Goal: Contribute content

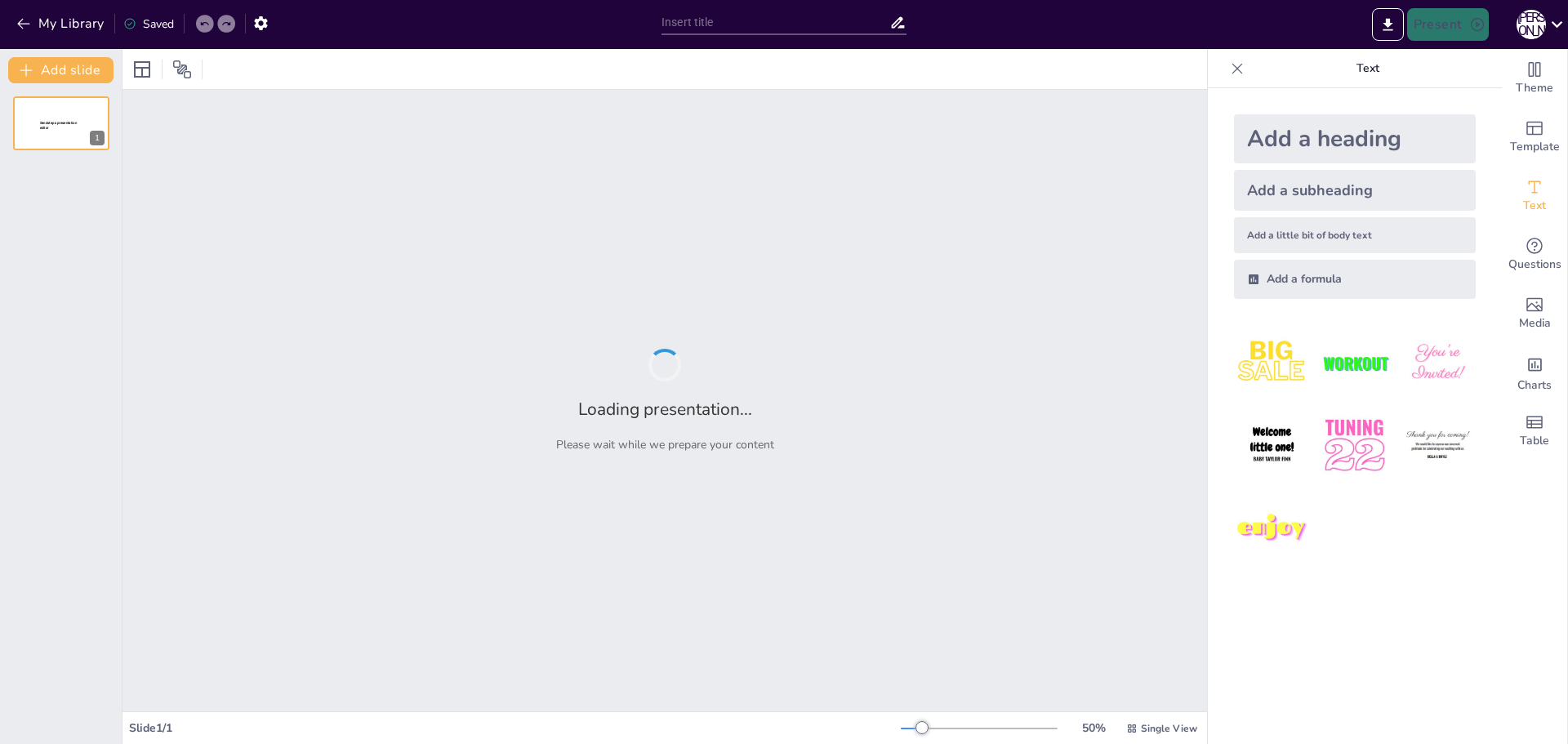
type input "Емоційний інтелект у спорті: Від стресу до мотивації – ваш маршрут до успіху"
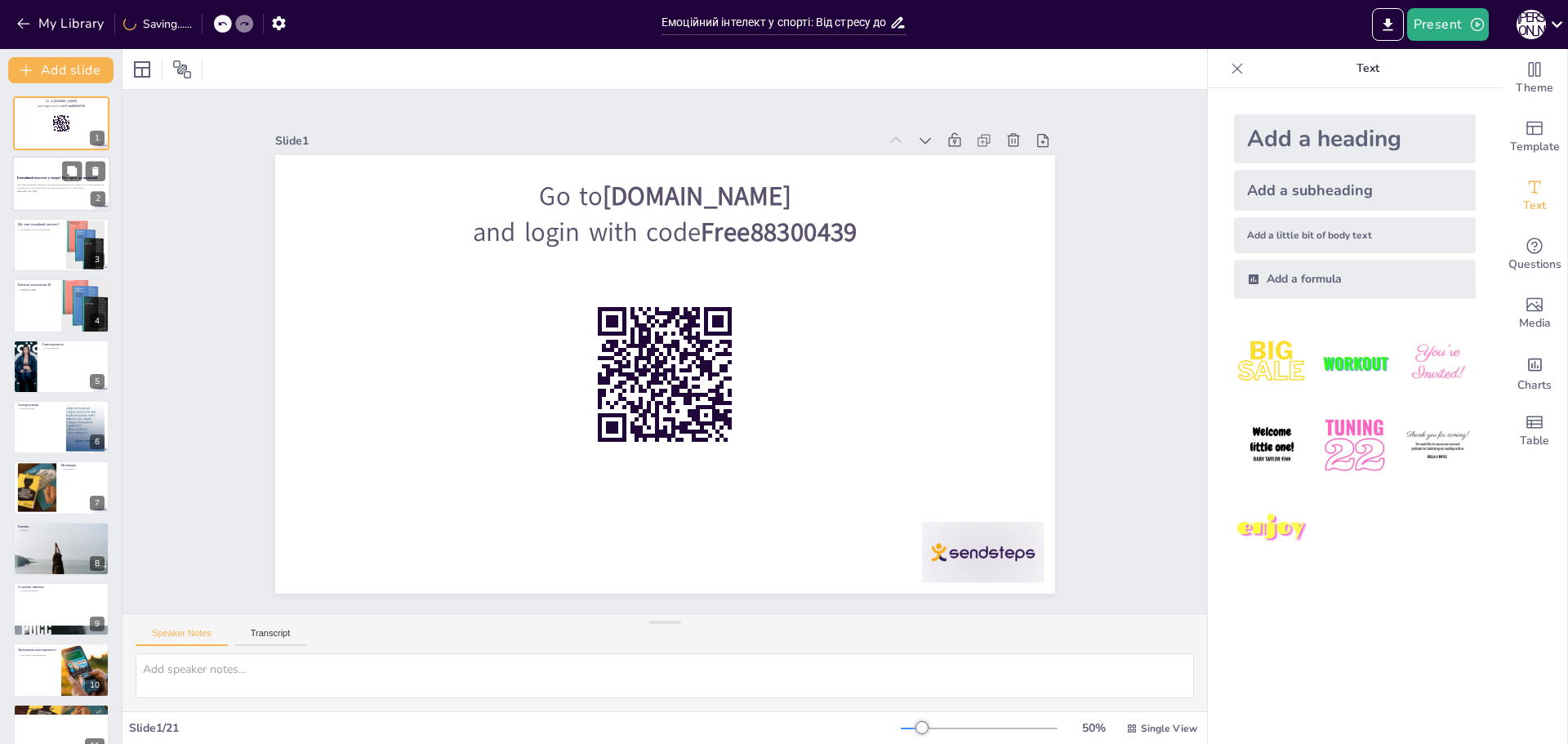
click at [57, 186] on p "Ця лекція розкриває важливість емоційного інтелекту (ЕІ) у спорті, його ключові…" at bounding box center [61, 186] width 88 height 6
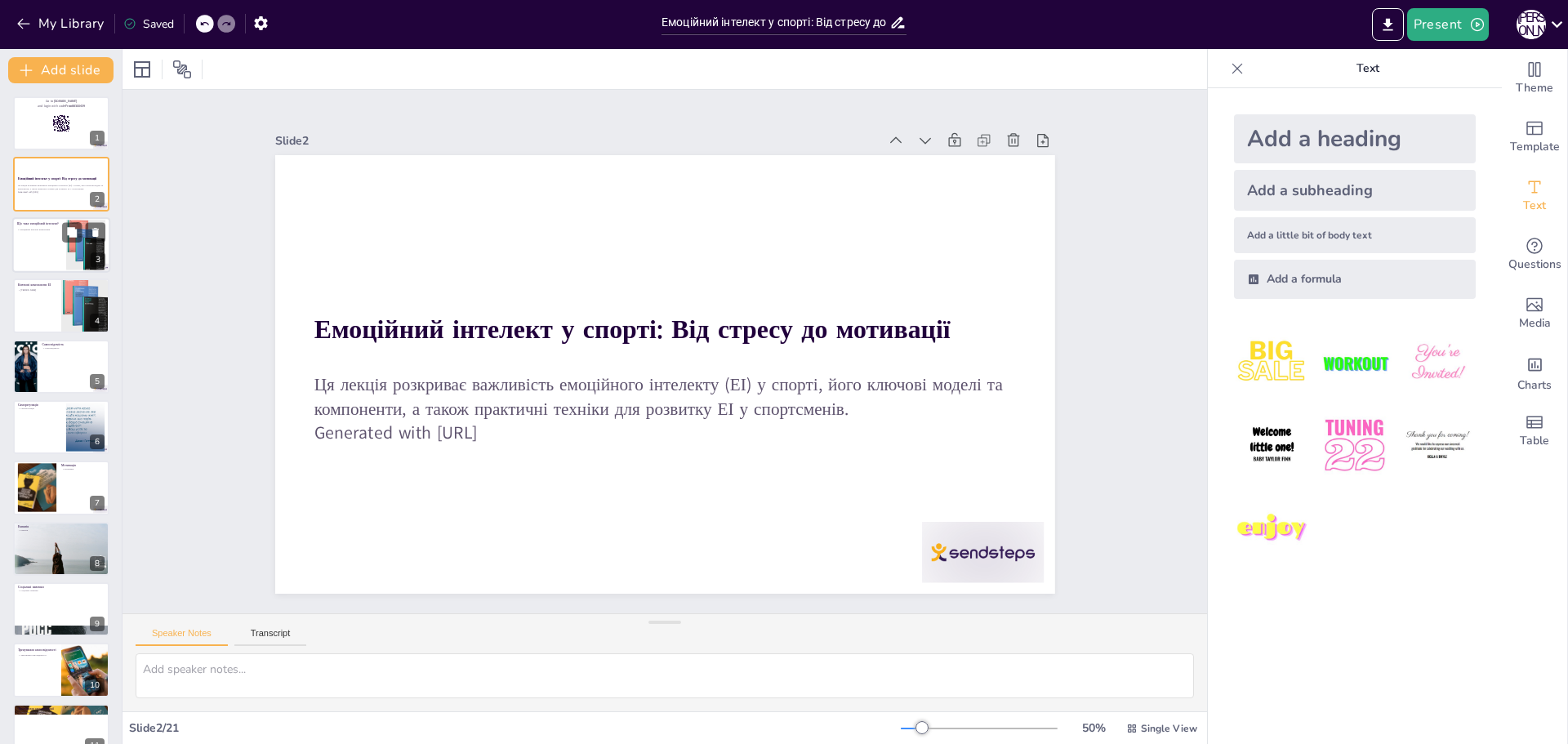
checkbox input "true"
click at [35, 249] on div at bounding box center [61, 245] width 98 height 56
type textarea "Емоційний інтелект є важливим аспектом у житті кожної людини, оскільки він дозв…"
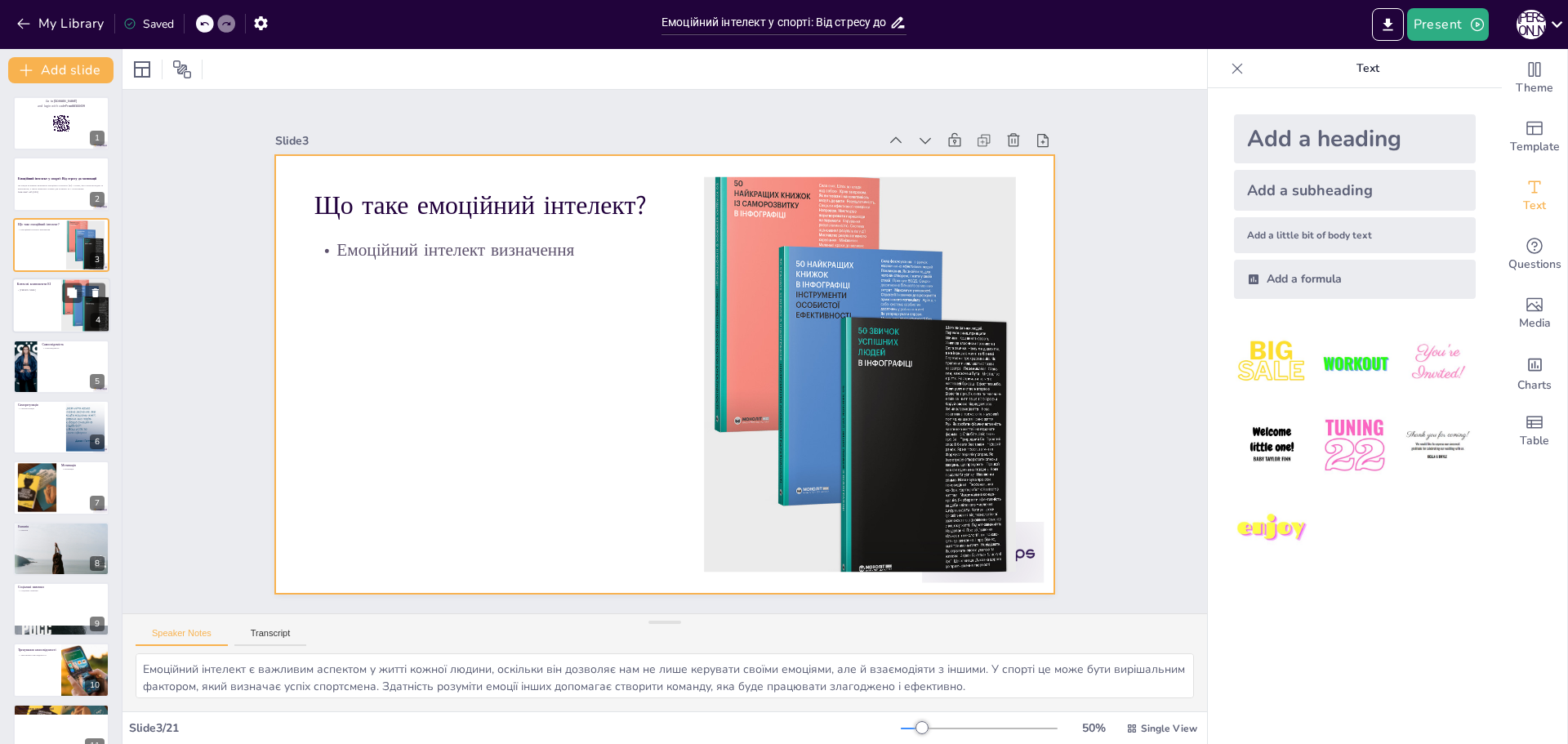
checkbox input "true"
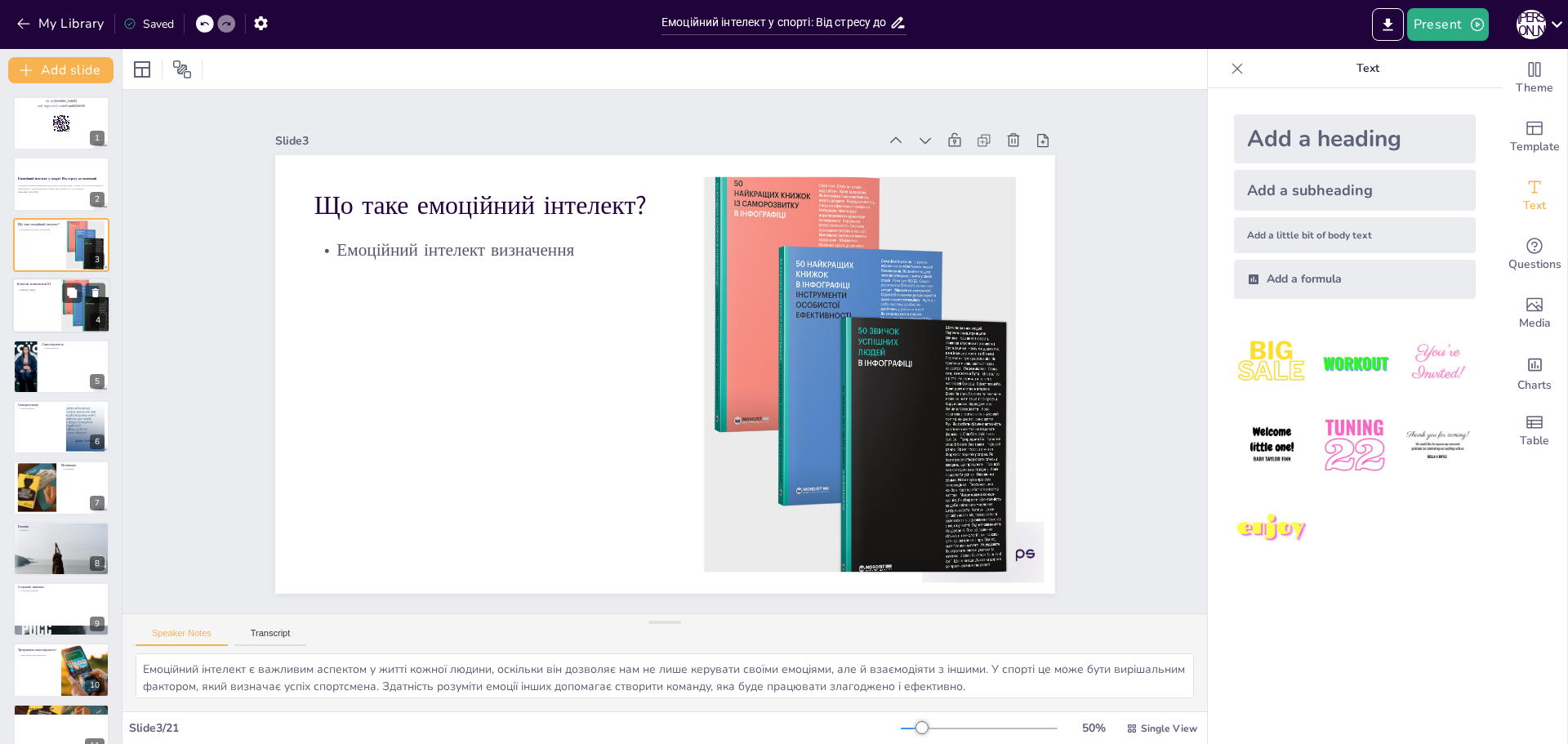
click at [34, 296] on div at bounding box center [61, 306] width 98 height 56
type textarea "Розуміння ключових компонентів емоційного інтелекту є важливим для спортсменів,…"
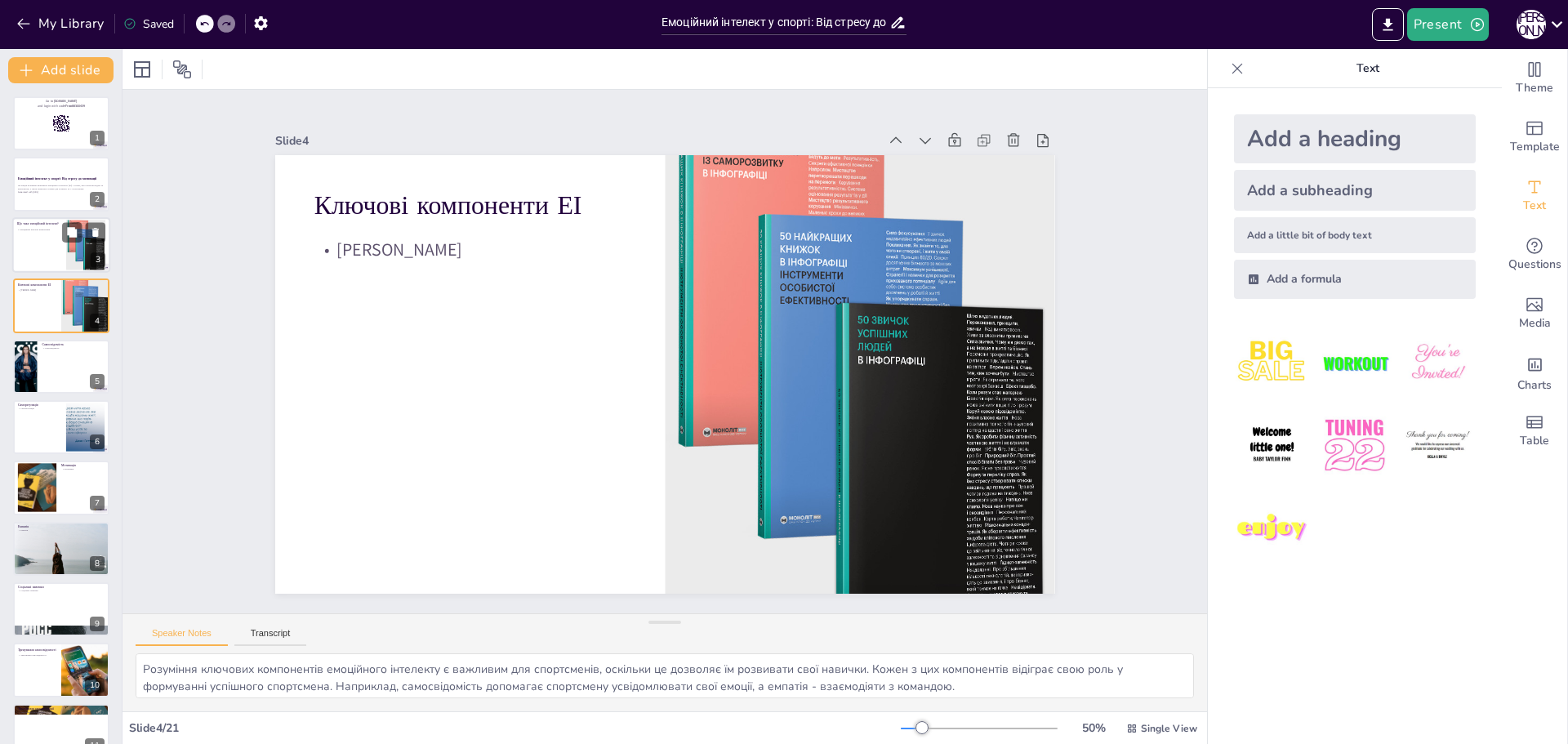
checkbox input "true"
click at [38, 240] on div at bounding box center [61, 245] width 98 height 56
type textarea "Емоційний інтелект є важливим аспектом у житті кожної людини, оскільки він дозв…"
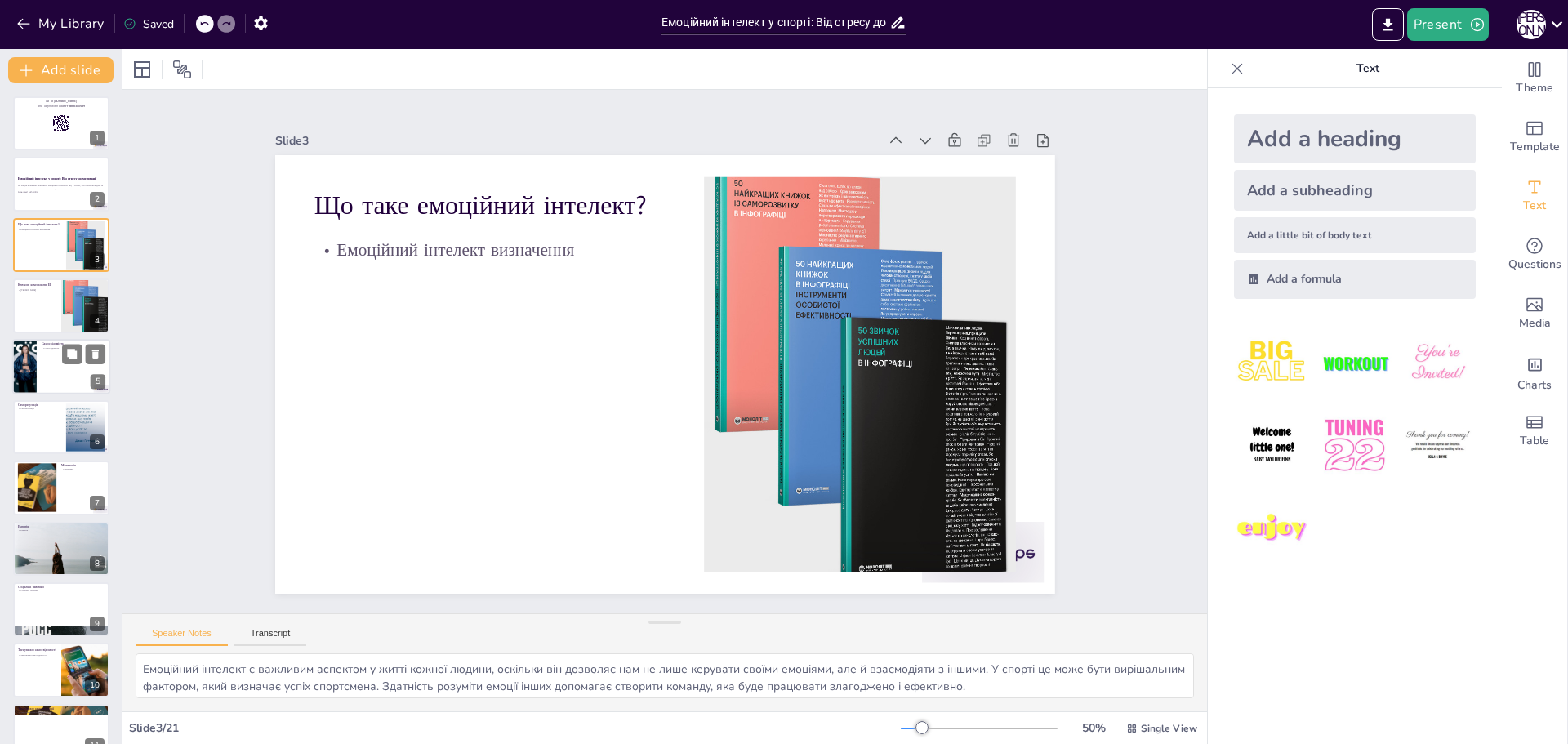
checkbox input "true"
click at [41, 352] on div at bounding box center [61, 366] width 98 height 56
type textarea "Самосвідомість є першим кроком до розвитку емоційного інтелекту. Це важливо для…"
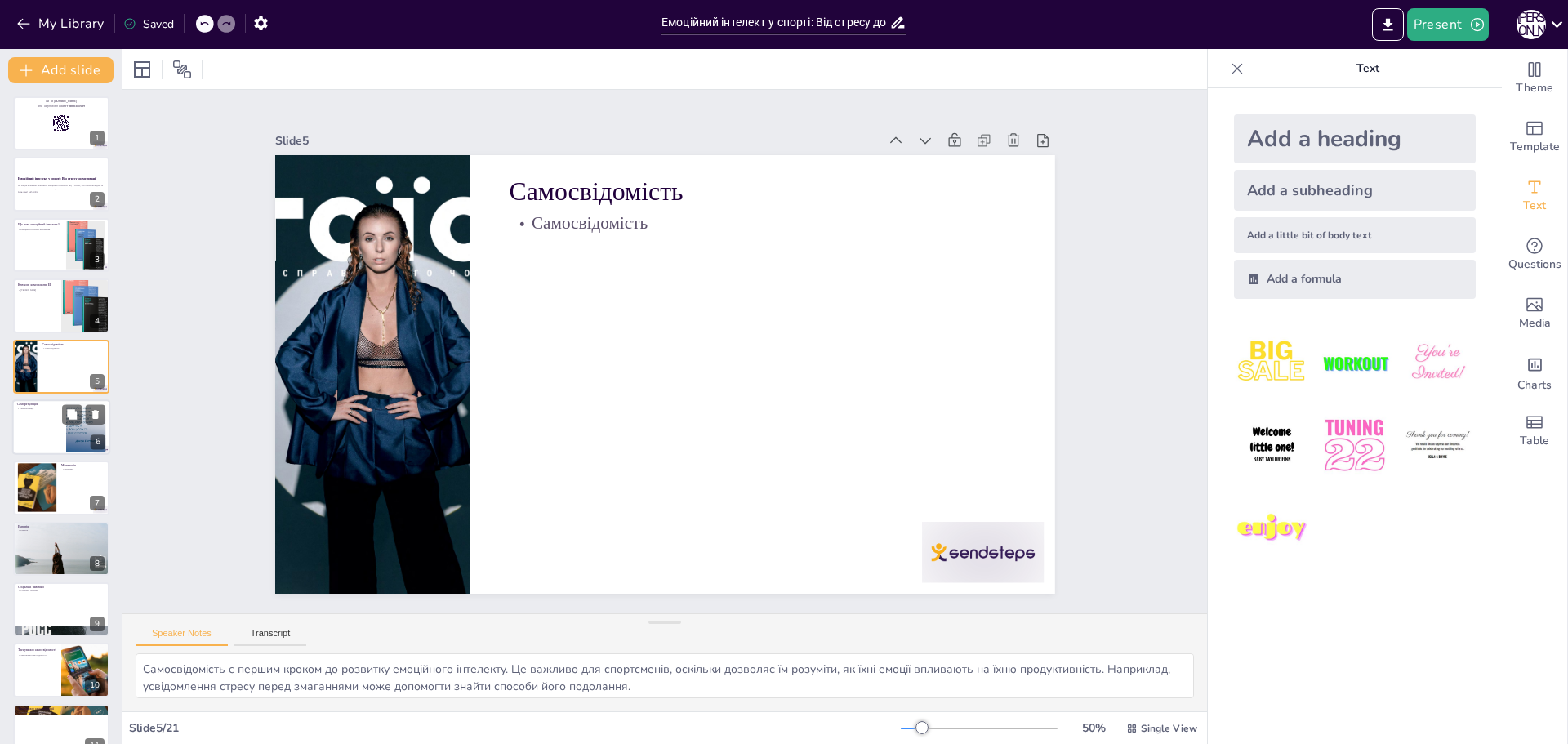
checkbox input "true"
click at [36, 435] on div at bounding box center [61, 427] width 98 height 56
type textarea "Саморегуляція дозволяє спортсменам управляти своїми емоціями під час змагань. Ц…"
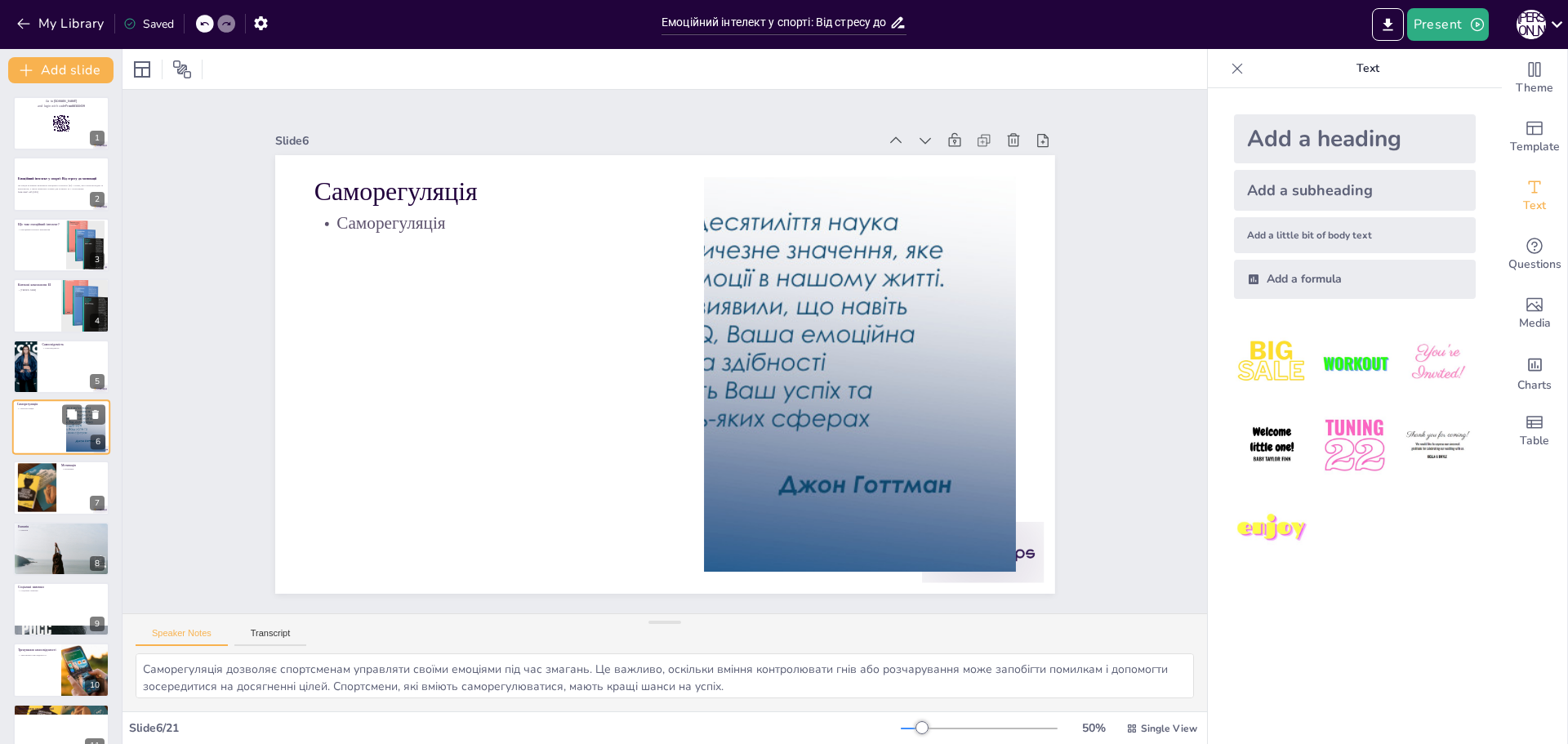
scroll to position [14, 0]
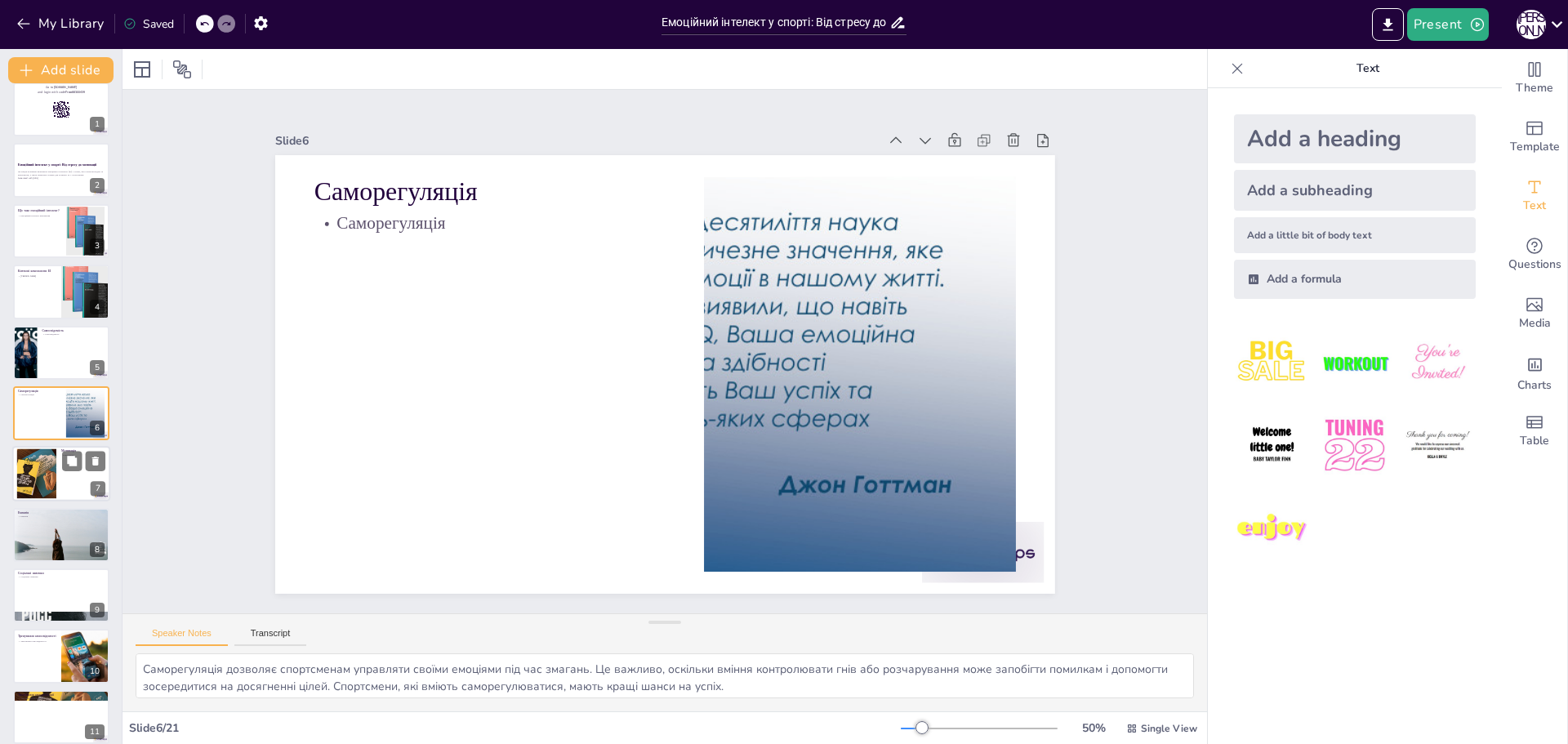
checkbox input "true"
click at [16, 481] on div at bounding box center [36, 473] width 66 height 50
type textarea "Мотивація є важливим фактором для спортсменів, оскільки вона допомагає їм подол…"
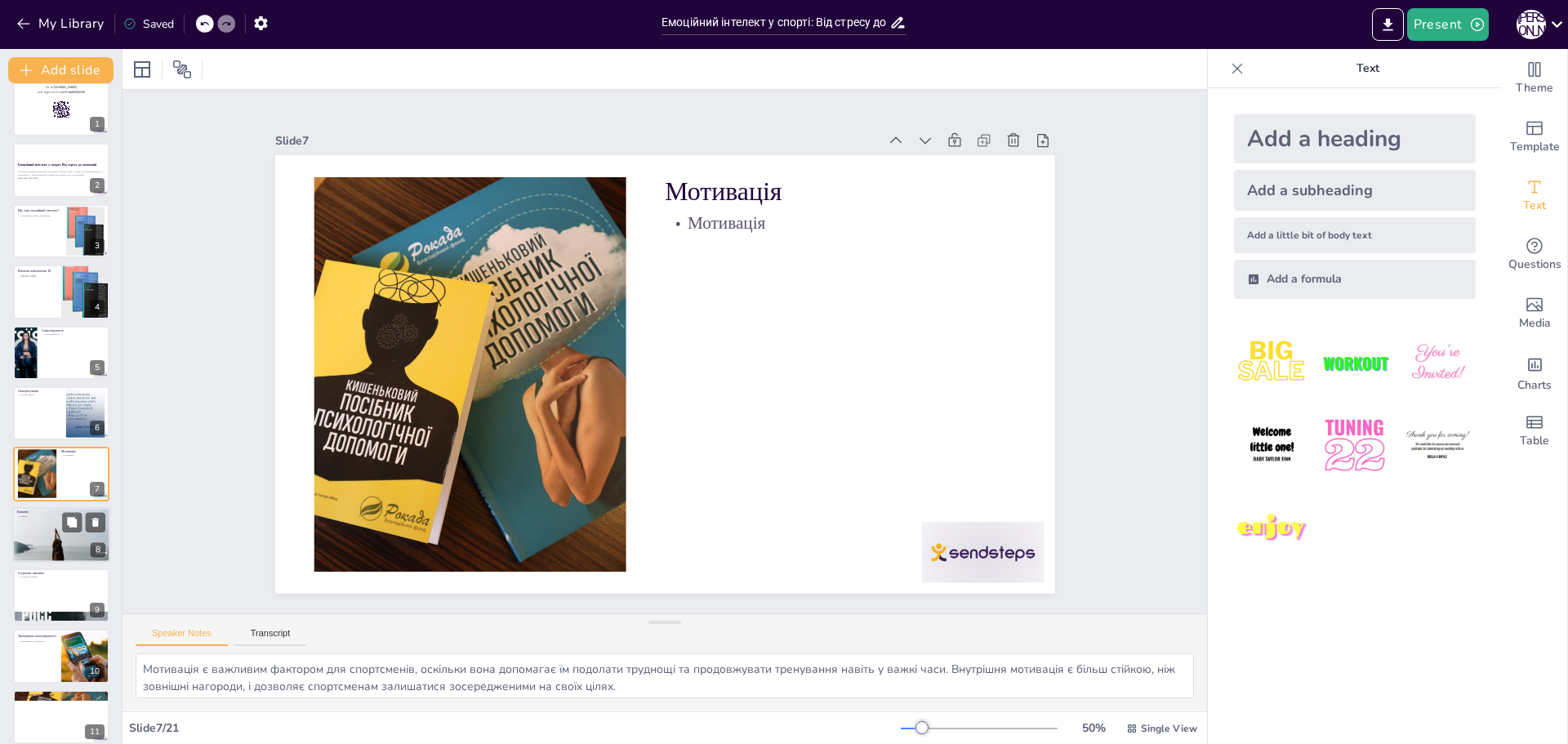
scroll to position [74, 0]
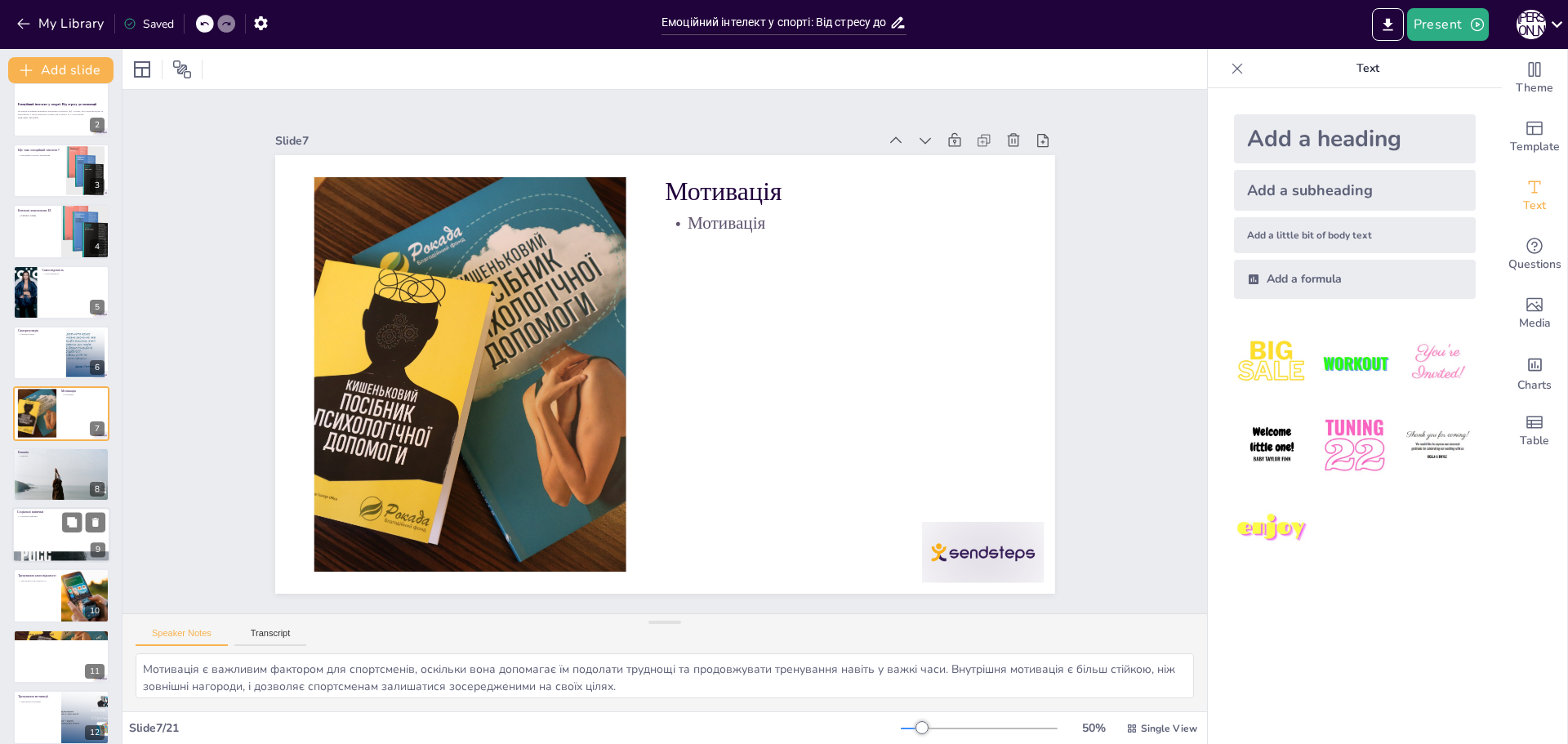
checkbox input "true"
click at [44, 527] on div at bounding box center [61, 535] width 98 height 56
type textarea "Соціальні навички є критично важливими для успішних спортсменів. Уміння спілкув…"
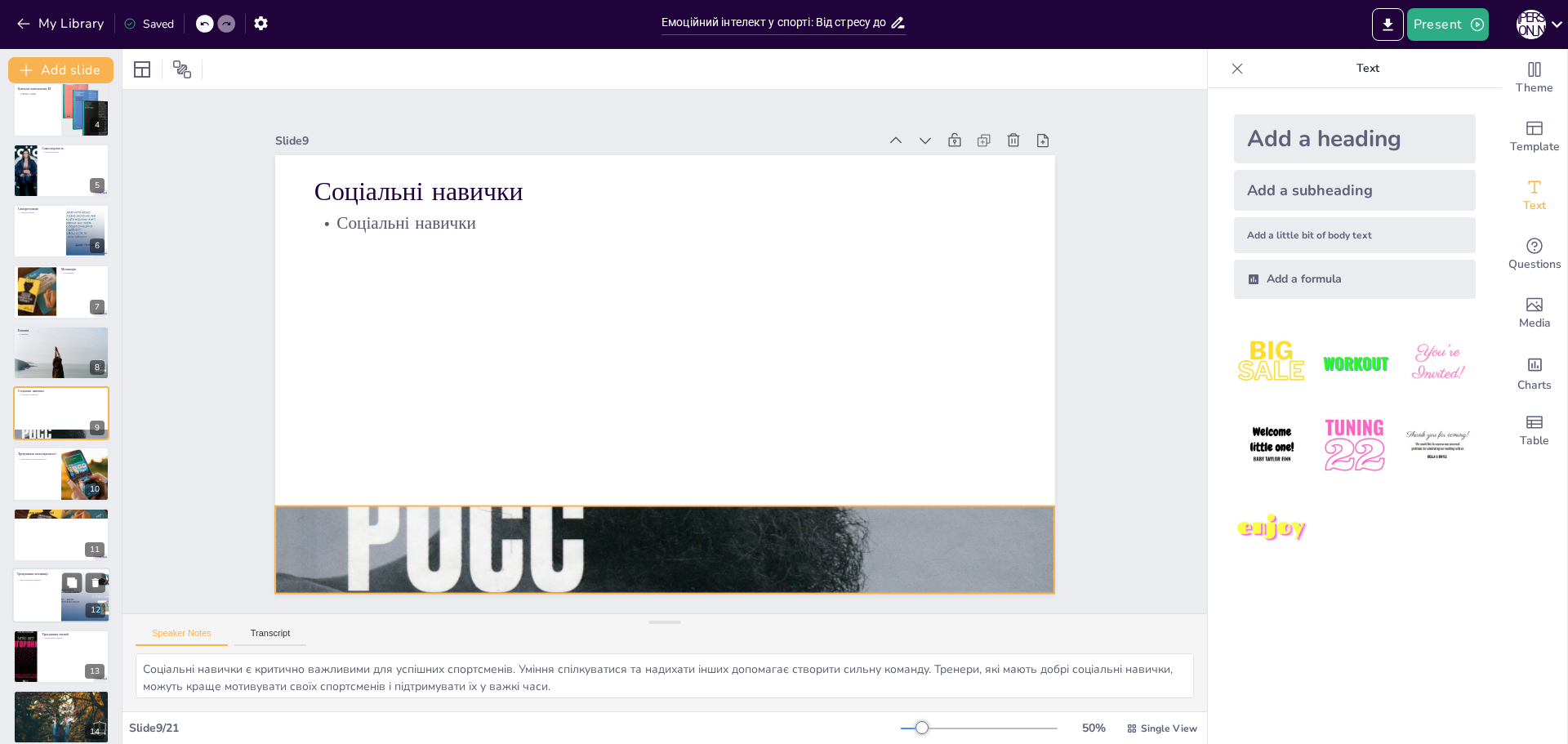
checkbox input "true"
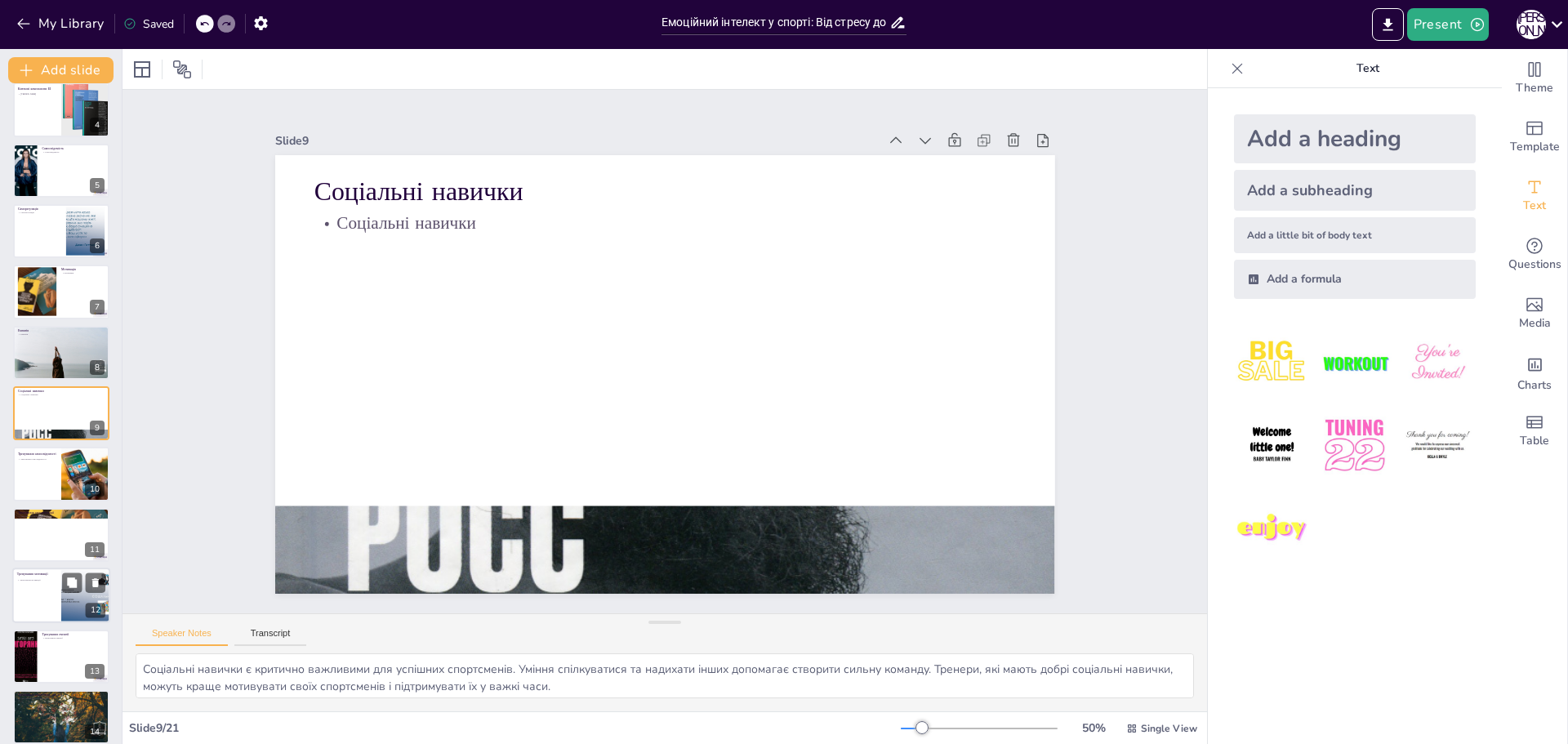
click at [42, 596] on div at bounding box center [61, 595] width 98 height 56
type textarea "Вправа "Знайди своє ЧОМУ?" допомагає спортсменам усвідомити, чому вони займають…"
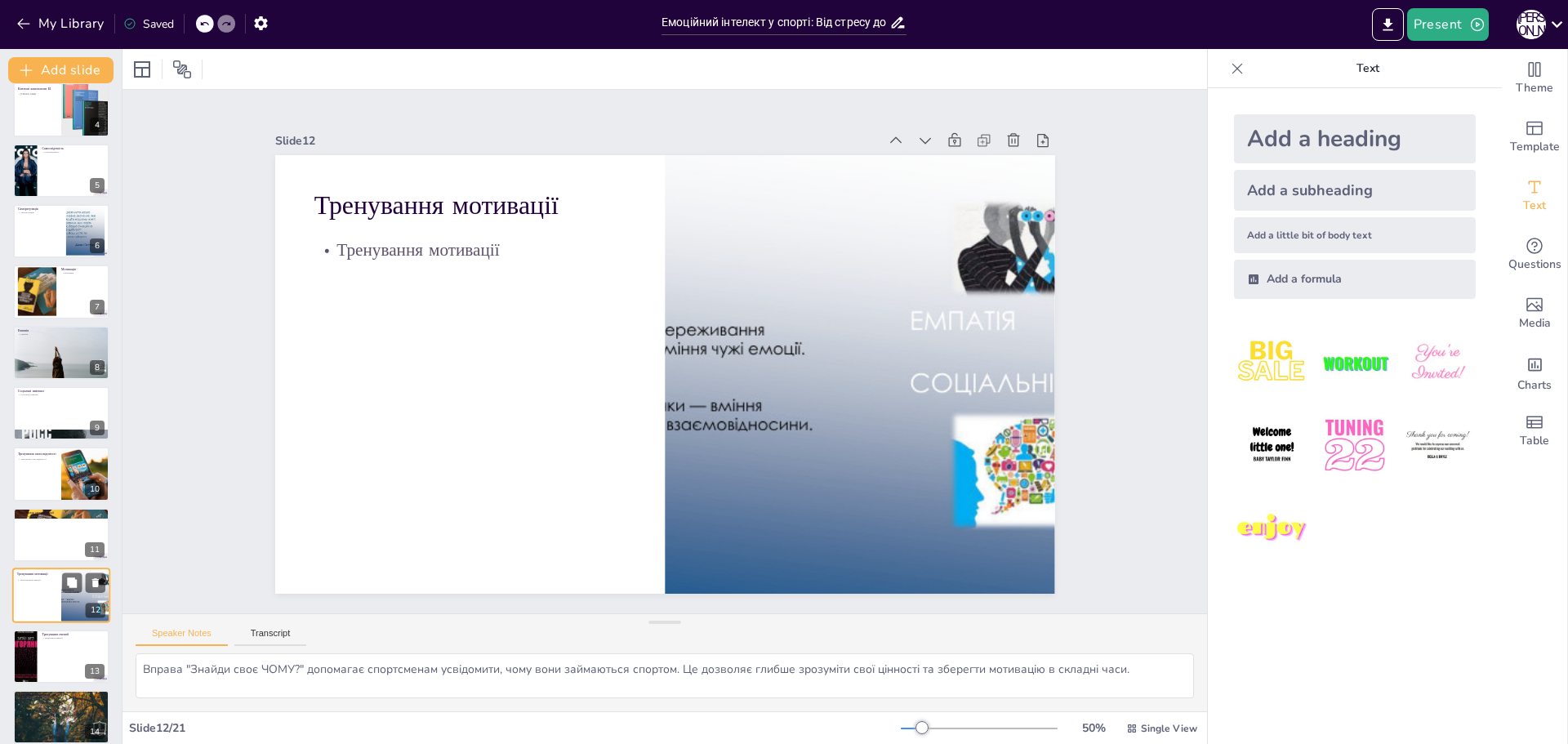
scroll to position [378, 0]
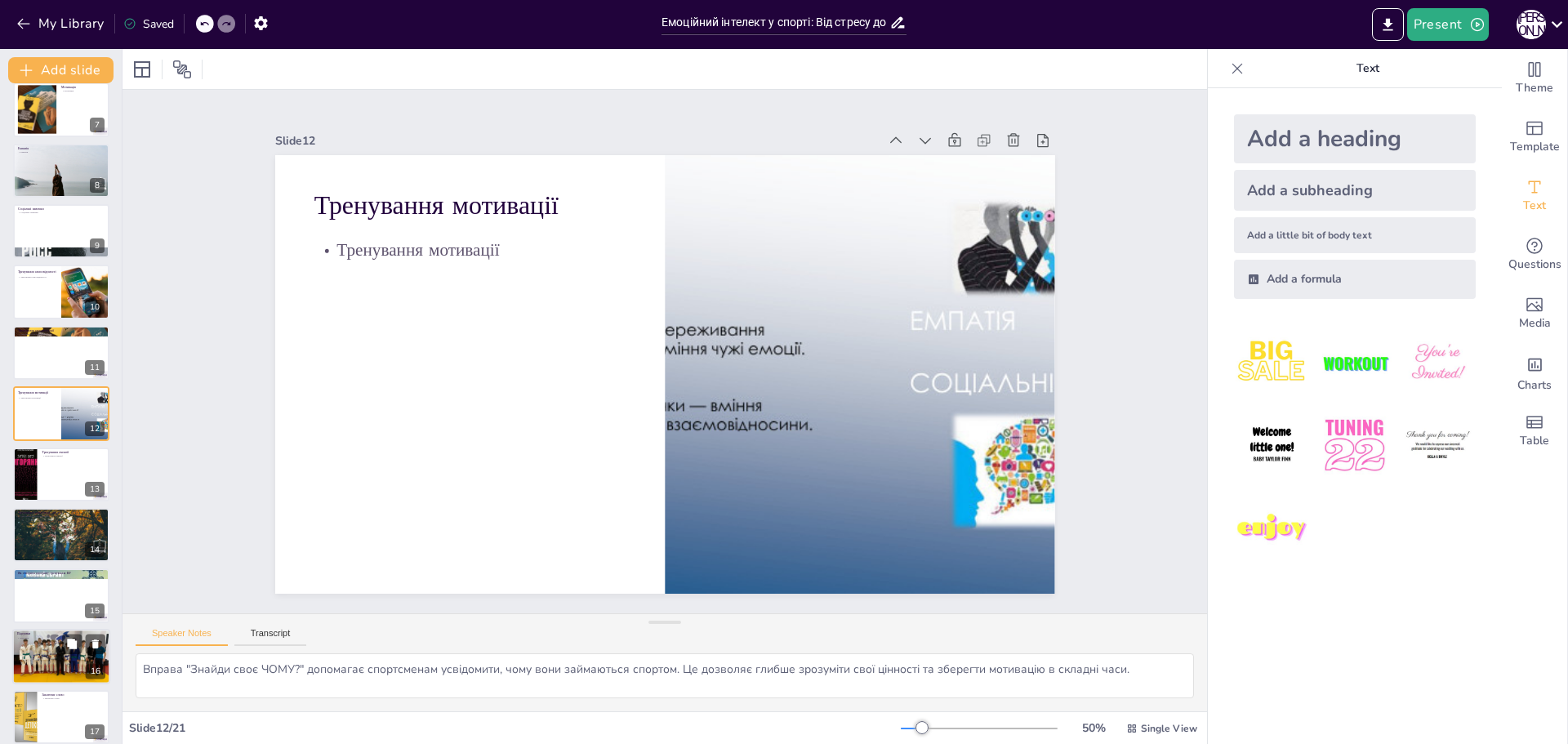
checkbox input "true"
click at [44, 670] on div at bounding box center [61, 656] width 98 height 73
type textarea "Підсумки лекції підкреслюють важливість емоційного інтелекту для досягнення усп…"
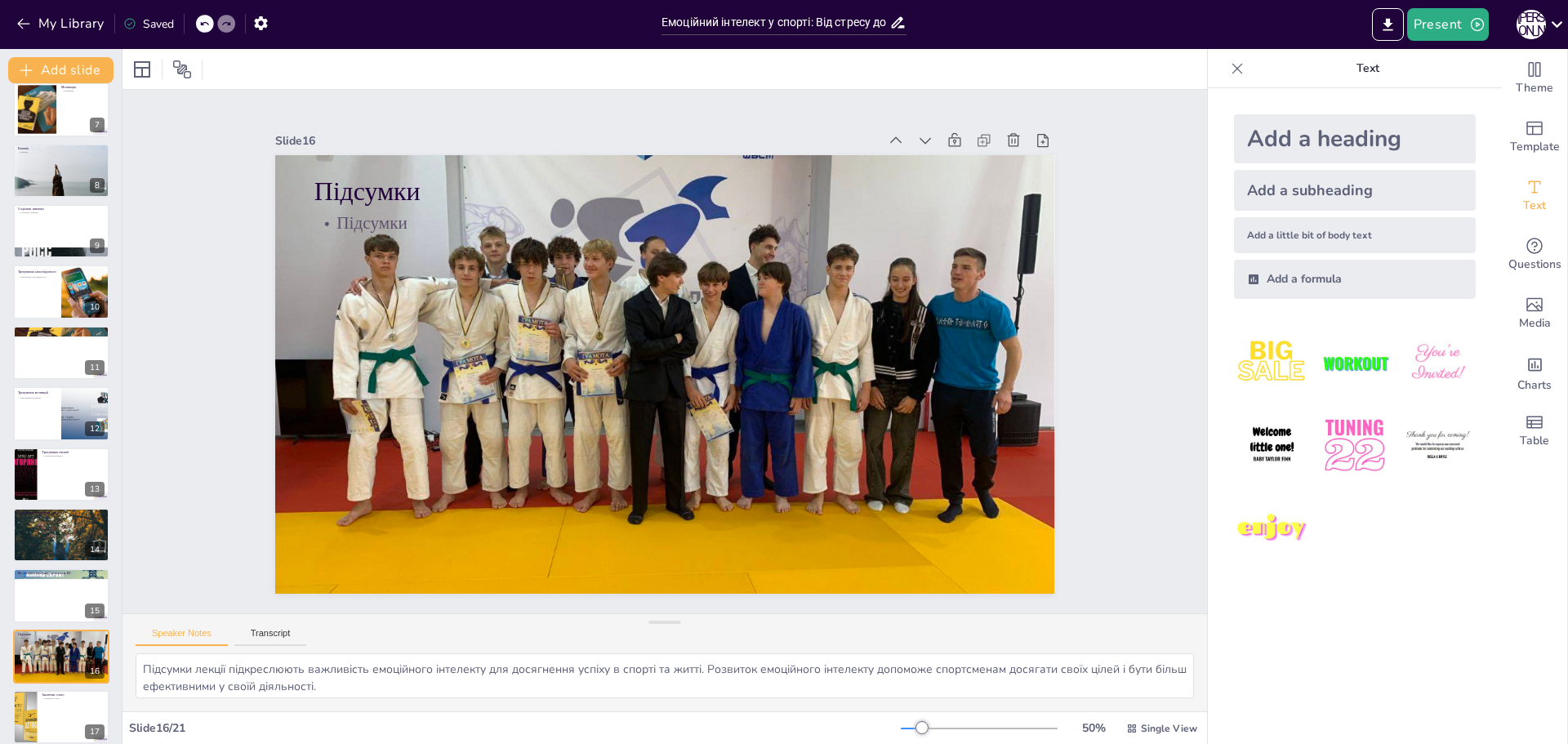
scroll to position [620, 0]
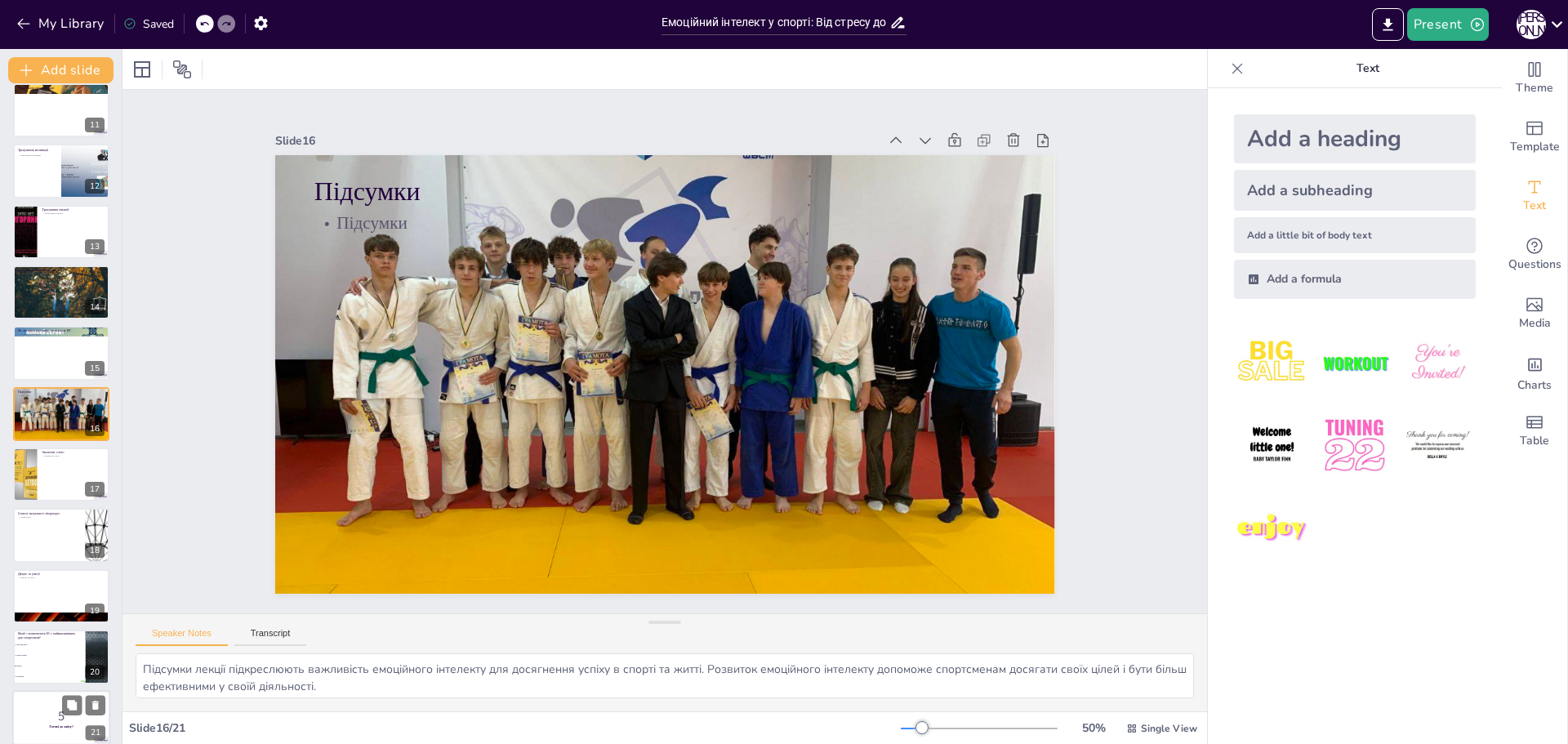
checkbox input "true"
click at [34, 711] on p "5" at bounding box center [61, 715] width 88 height 18
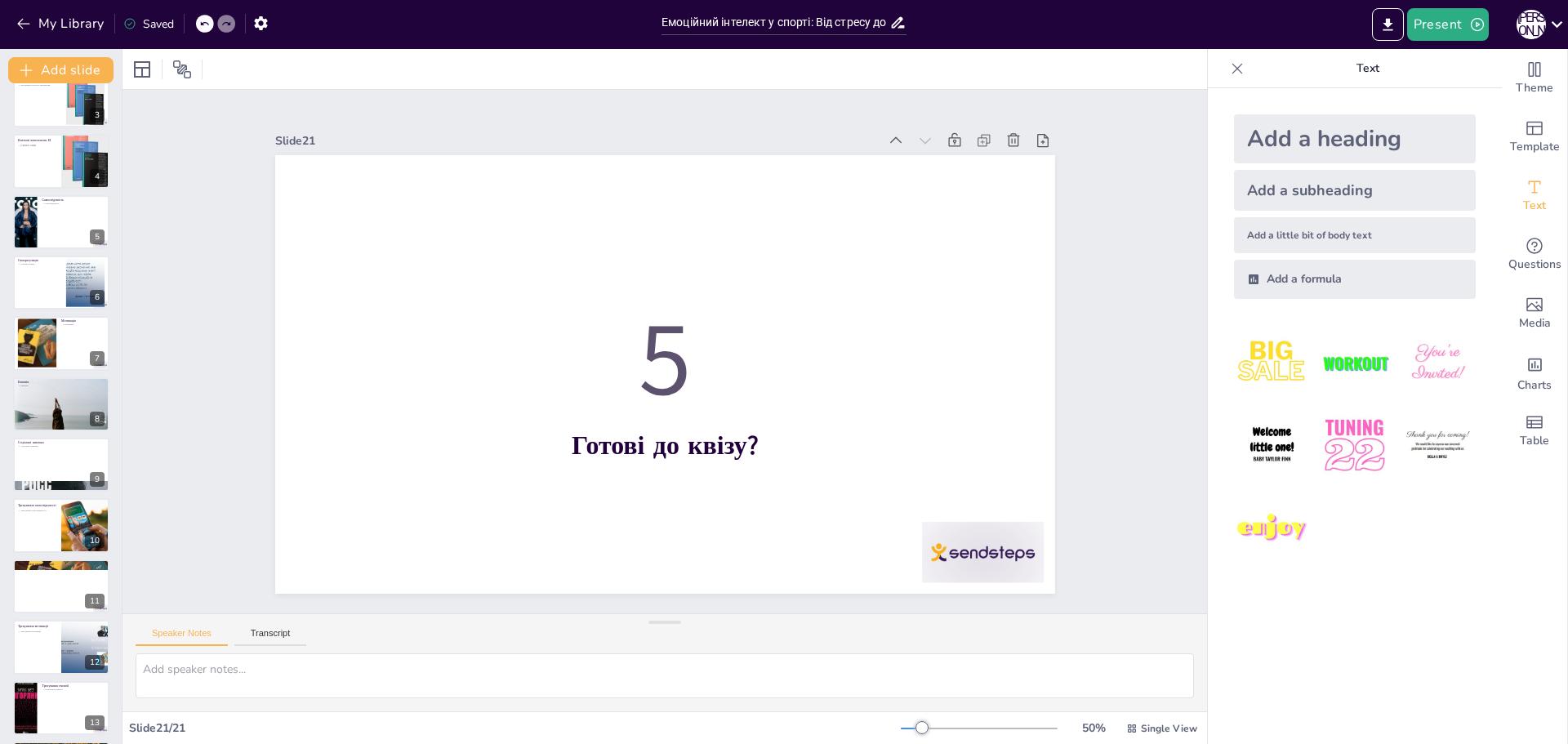
scroll to position [0, 0]
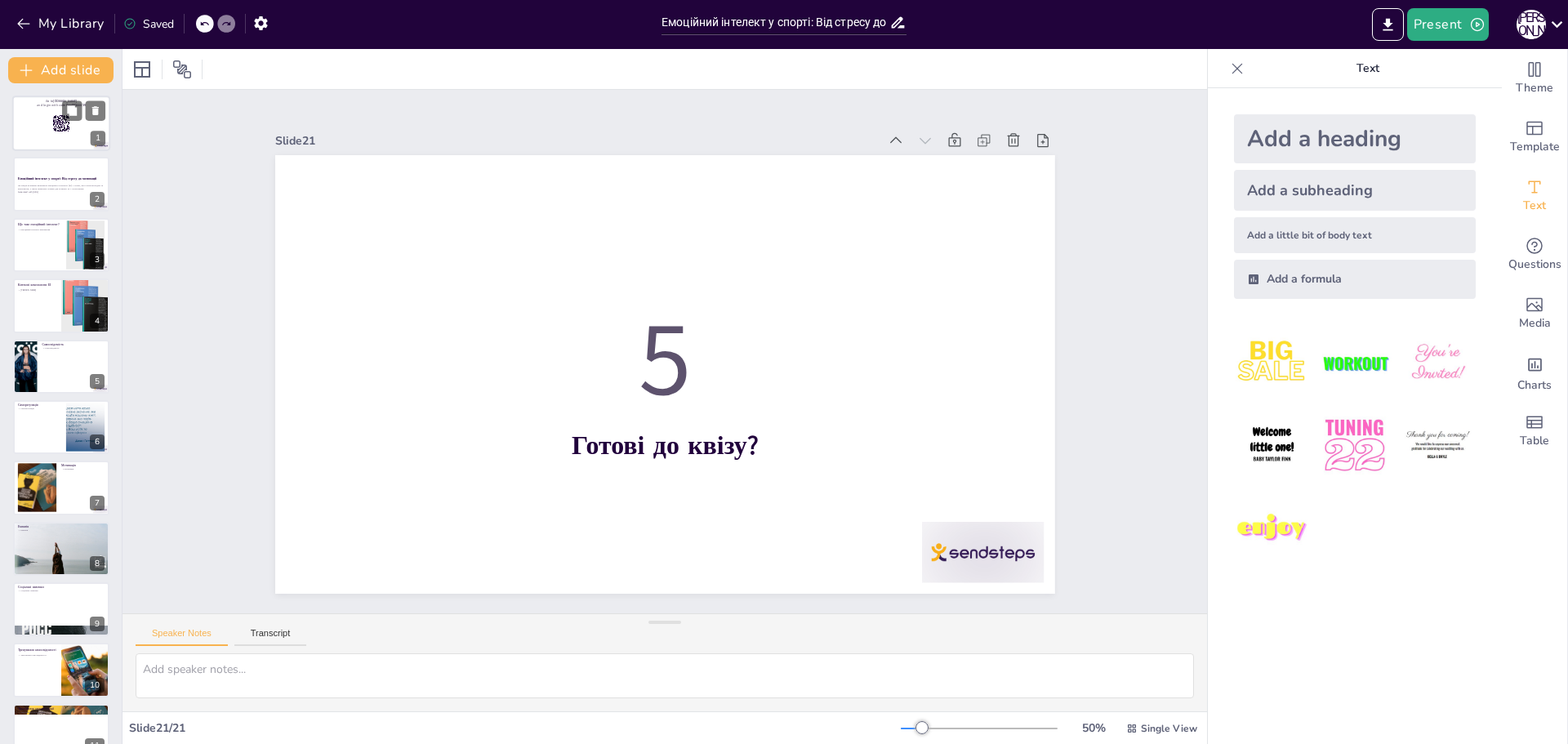
click at [54, 146] on div at bounding box center [61, 123] width 98 height 56
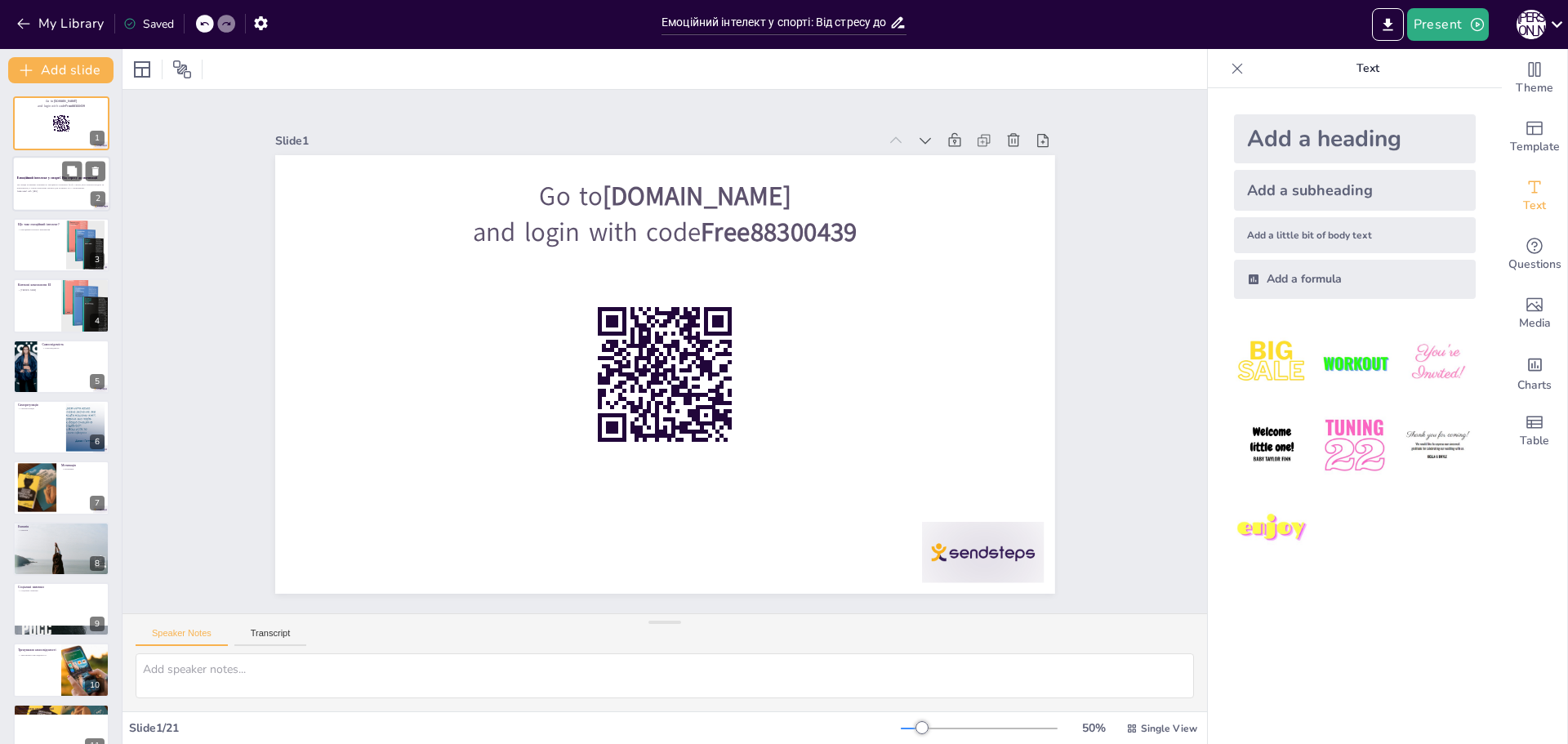
click at [36, 178] on strong "Емоційний інтелект у спорті: Від стресу до мотивації" at bounding box center [57, 179] width 80 height 4
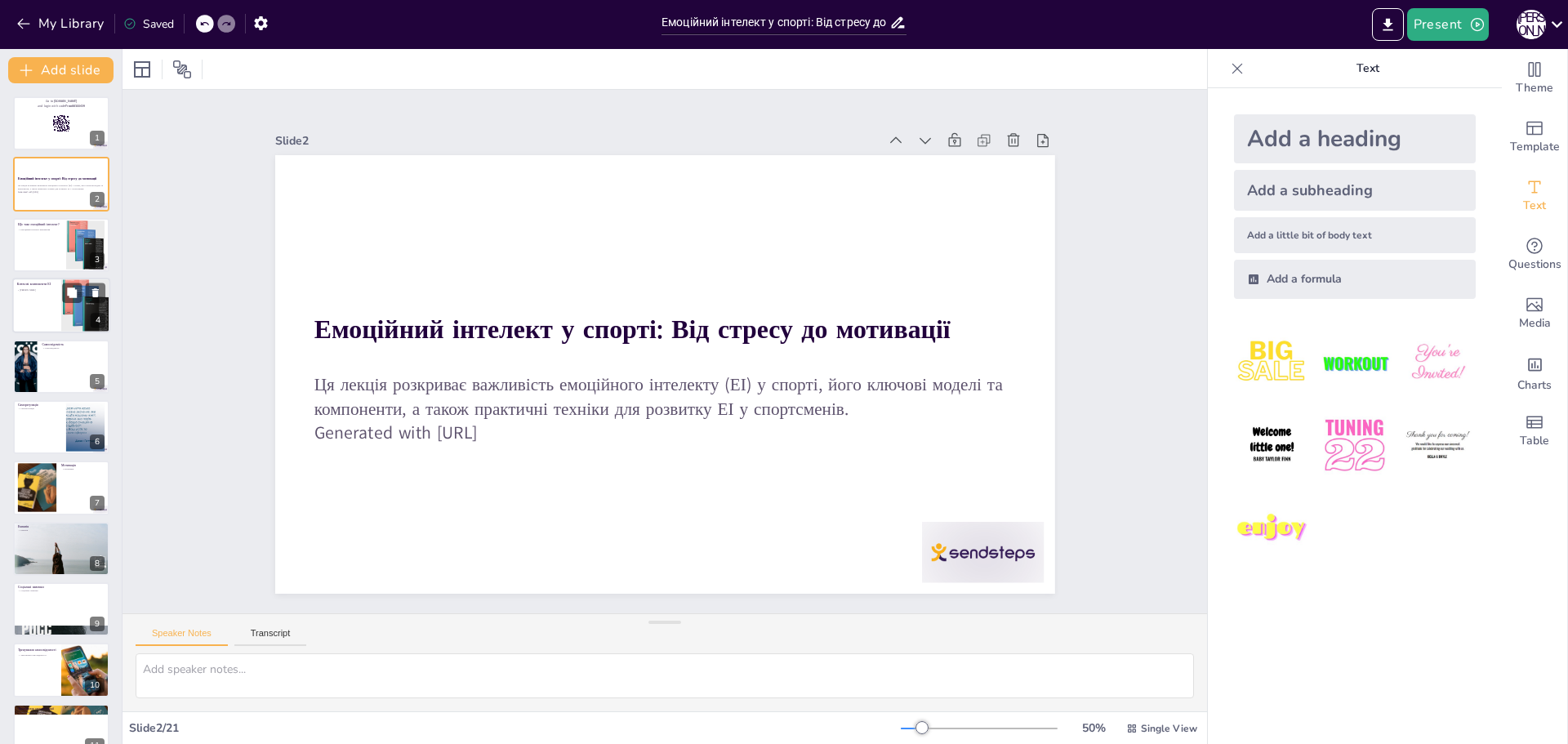
checkbox input "true"
click at [30, 288] on p "[PERSON_NAME]" at bounding box center [36, 289] width 39 height 3
type textarea "Розуміння ключових компонентів емоційного інтелекту є важливим для спортсменів,…"
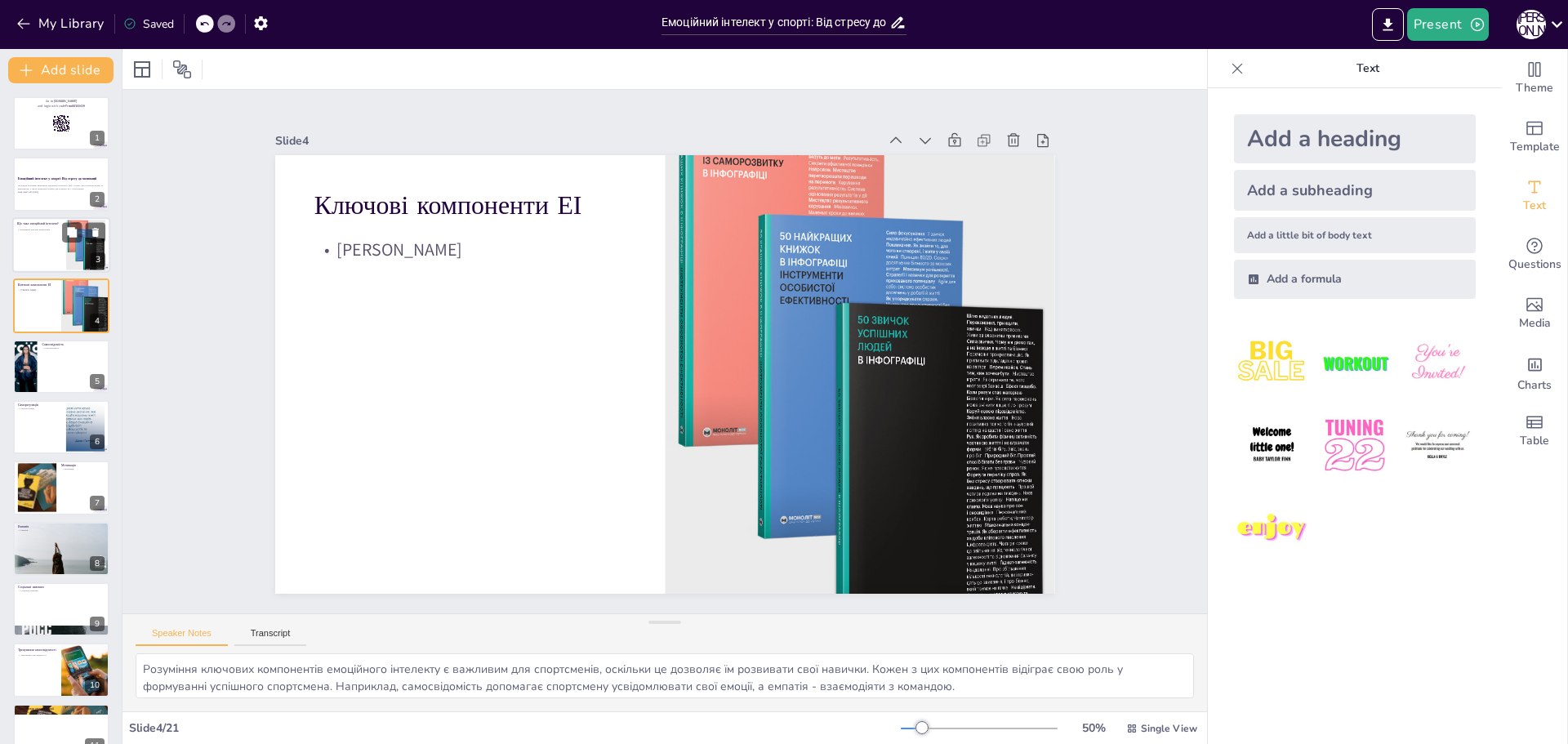
checkbox input "true"
click at [16, 27] on icon "button" at bounding box center [24, 24] width 16 height 16
